Goal: Task Accomplishment & Management: Manage account settings

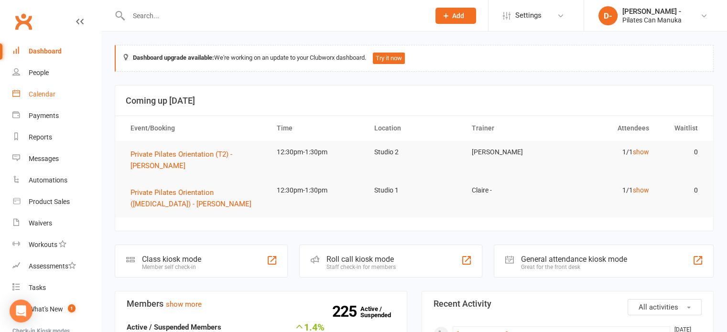
click at [41, 91] on div "Calendar" at bounding box center [42, 94] width 27 height 8
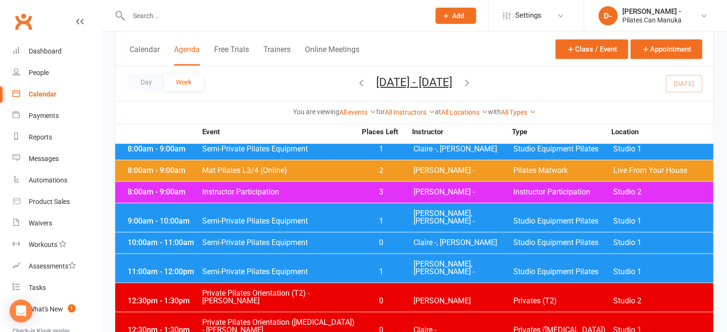
scroll to position [106, 0]
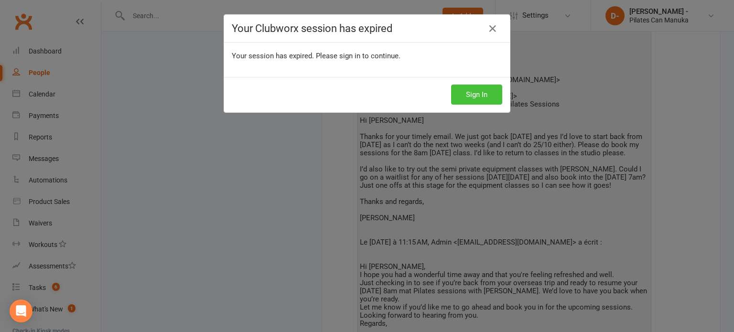
click at [483, 91] on button "Sign In" at bounding box center [476, 95] width 51 height 20
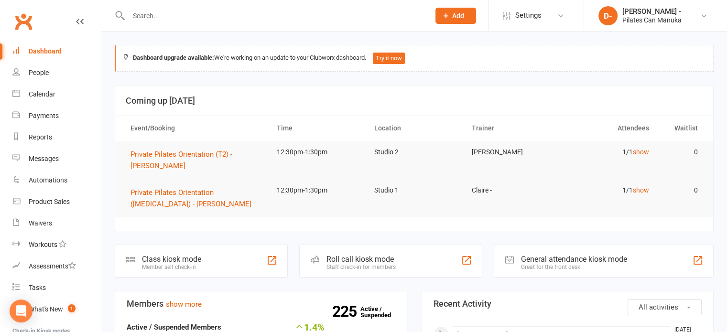
click at [155, 12] on input "text" at bounding box center [274, 15] width 297 height 13
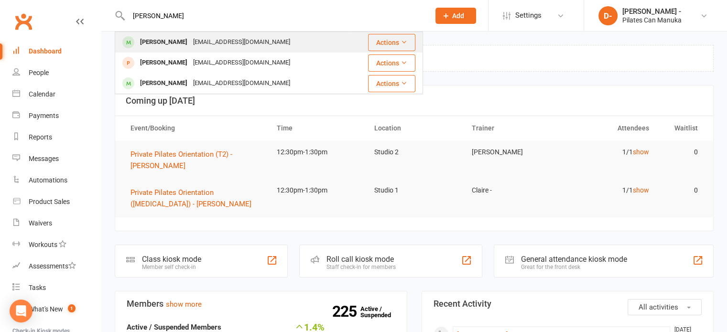
type input "Hawkins"
click at [187, 40] on div "[PERSON_NAME]" at bounding box center [163, 42] width 53 height 14
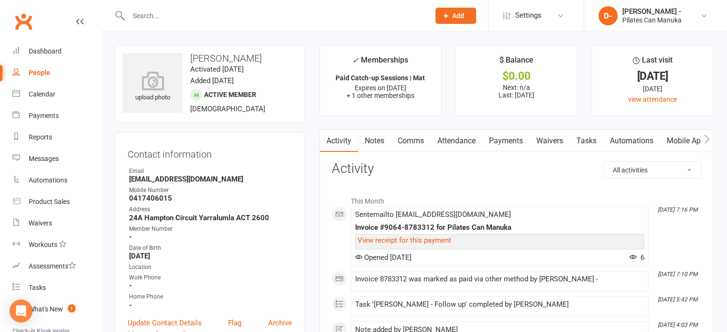
click at [449, 141] on link "Attendance" at bounding box center [457, 141] width 52 height 22
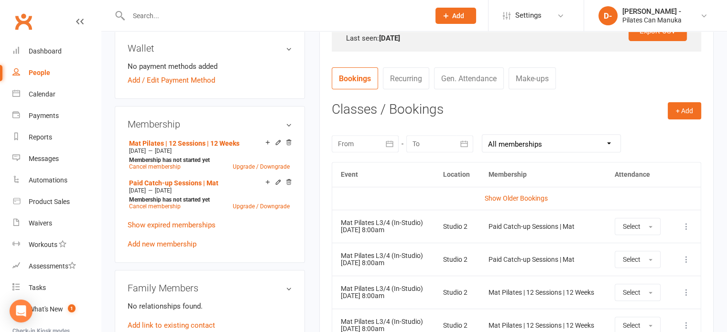
scroll to position [335, 0]
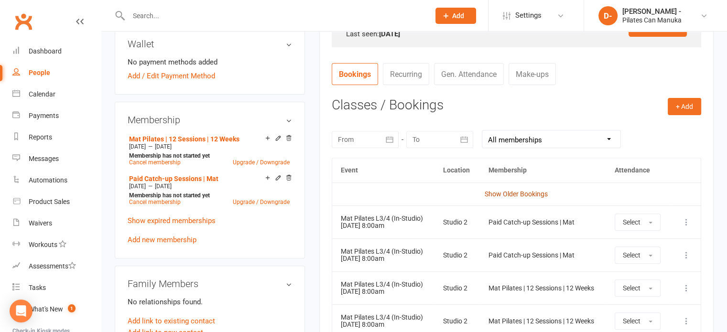
click at [514, 193] on link "Show Older Bookings" at bounding box center [516, 194] width 63 height 8
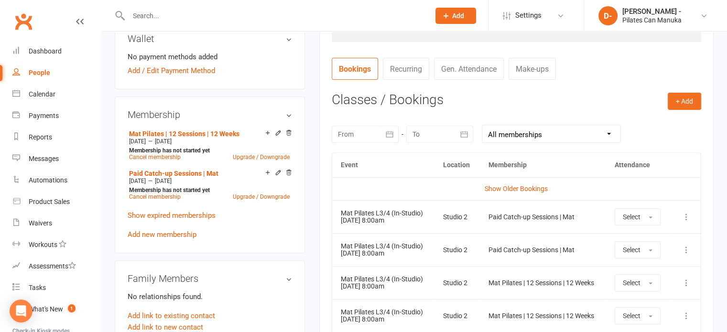
scroll to position [336, 0]
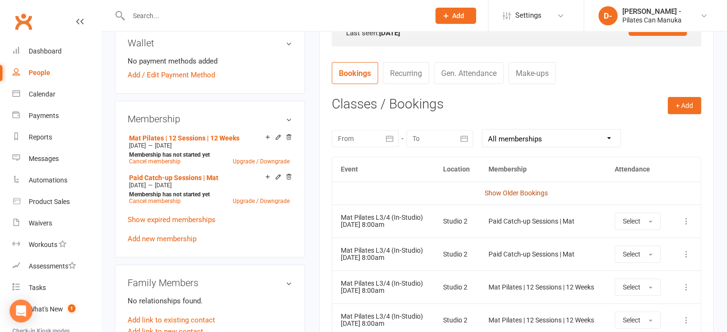
click at [498, 190] on link "Show Older Bookings" at bounding box center [516, 193] width 63 height 8
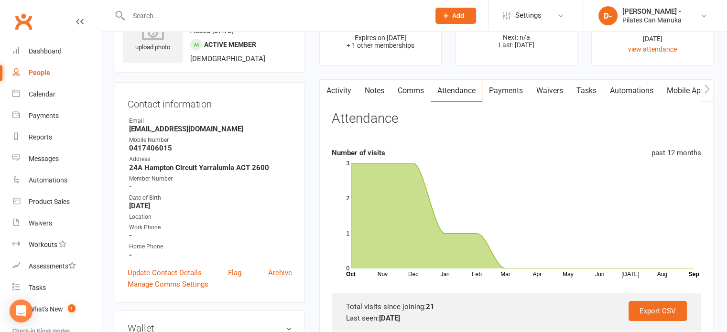
scroll to position [49, 0]
